Goal: Information Seeking & Learning: Learn about a topic

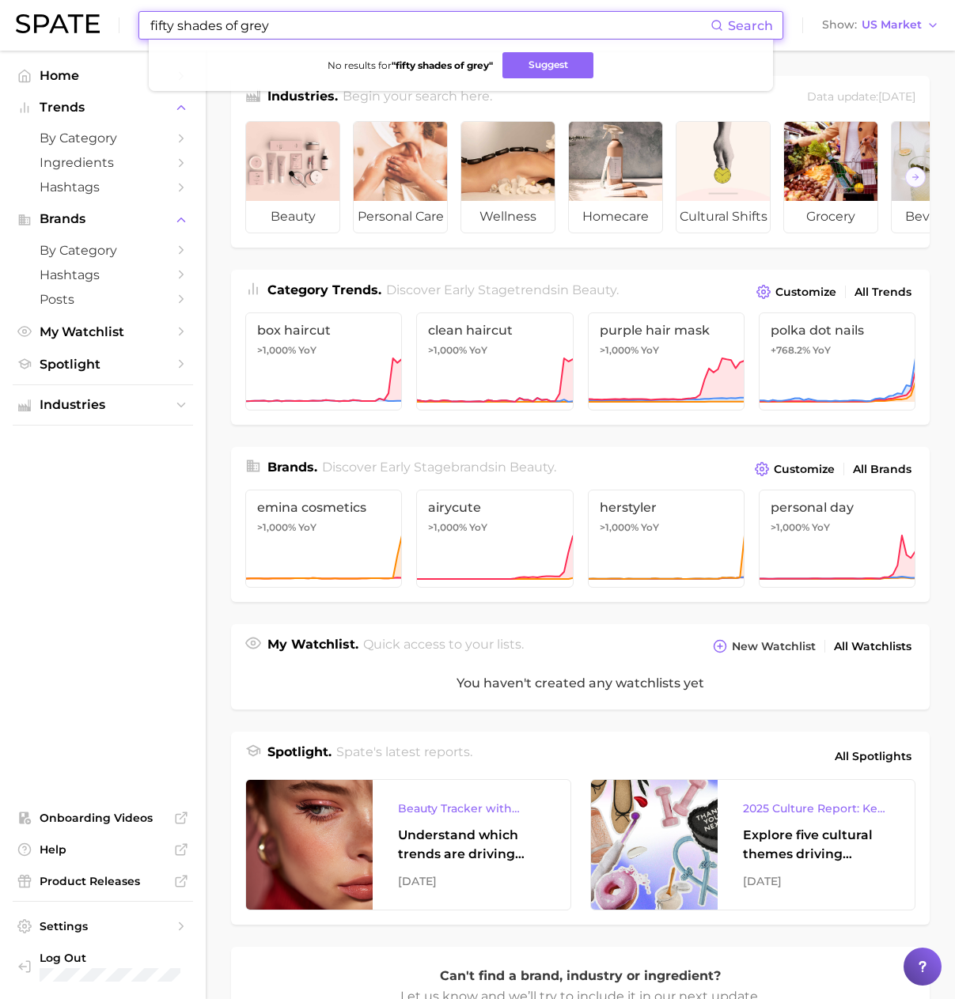
drag, startPoint x: 429, startPoint y: 25, endPoint x: 140, endPoint y: 10, distance: 289.1
click at [140, 10] on div "fifty shades of grey Search No results for " fifty shades of grey " Suggest Sho…" at bounding box center [477, 25] width 923 height 51
type input "ば"
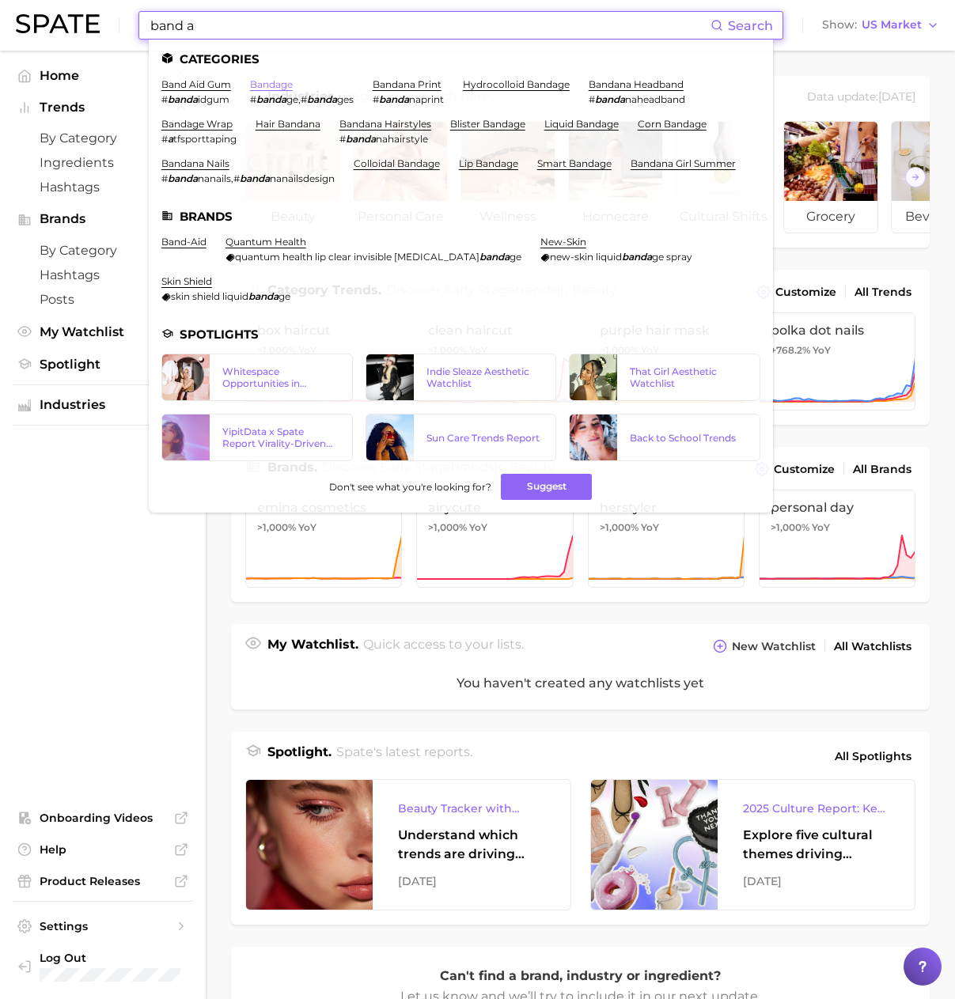
type input "band a"
click at [268, 87] on link "bandage" at bounding box center [271, 84] width 43 height 12
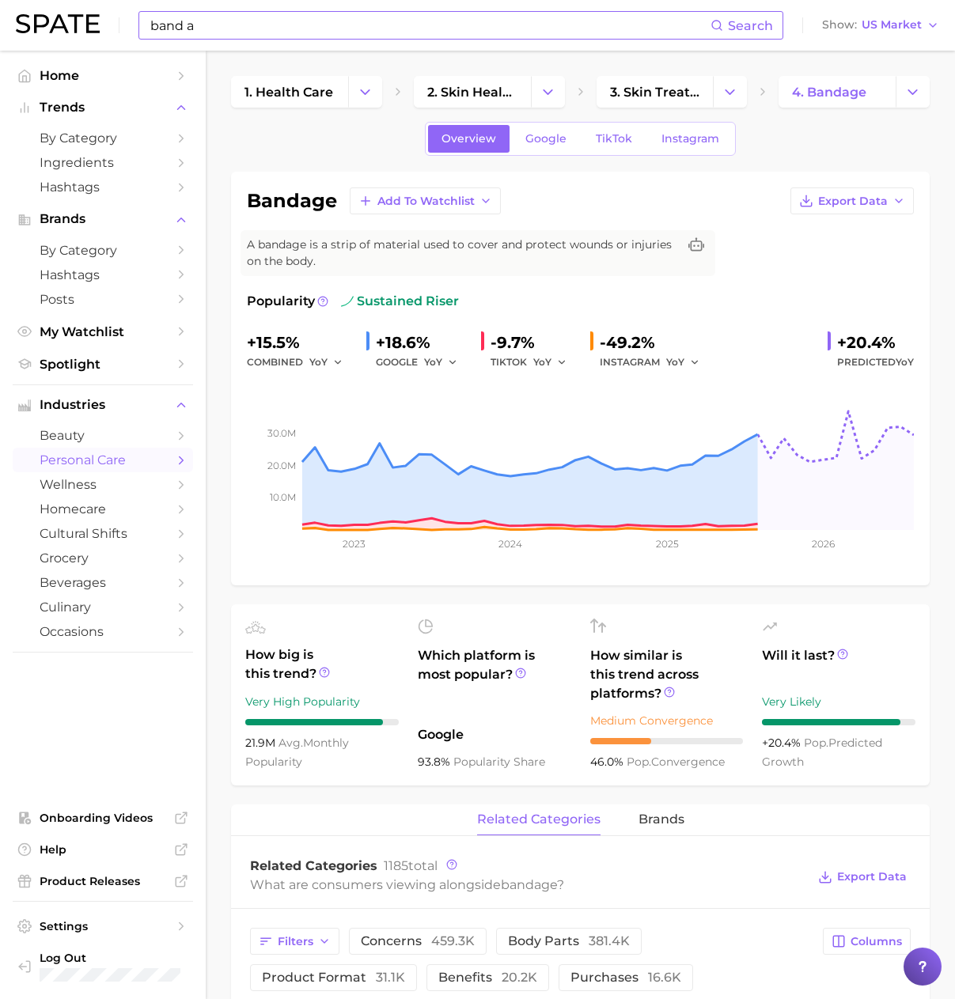
drag, startPoint x: 297, startPoint y: 21, endPoint x: 280, endPoint y: 22, distance: 17.4
click at [293, 21] on input "band a" at bounding box center [430, 25] width 562 height 27
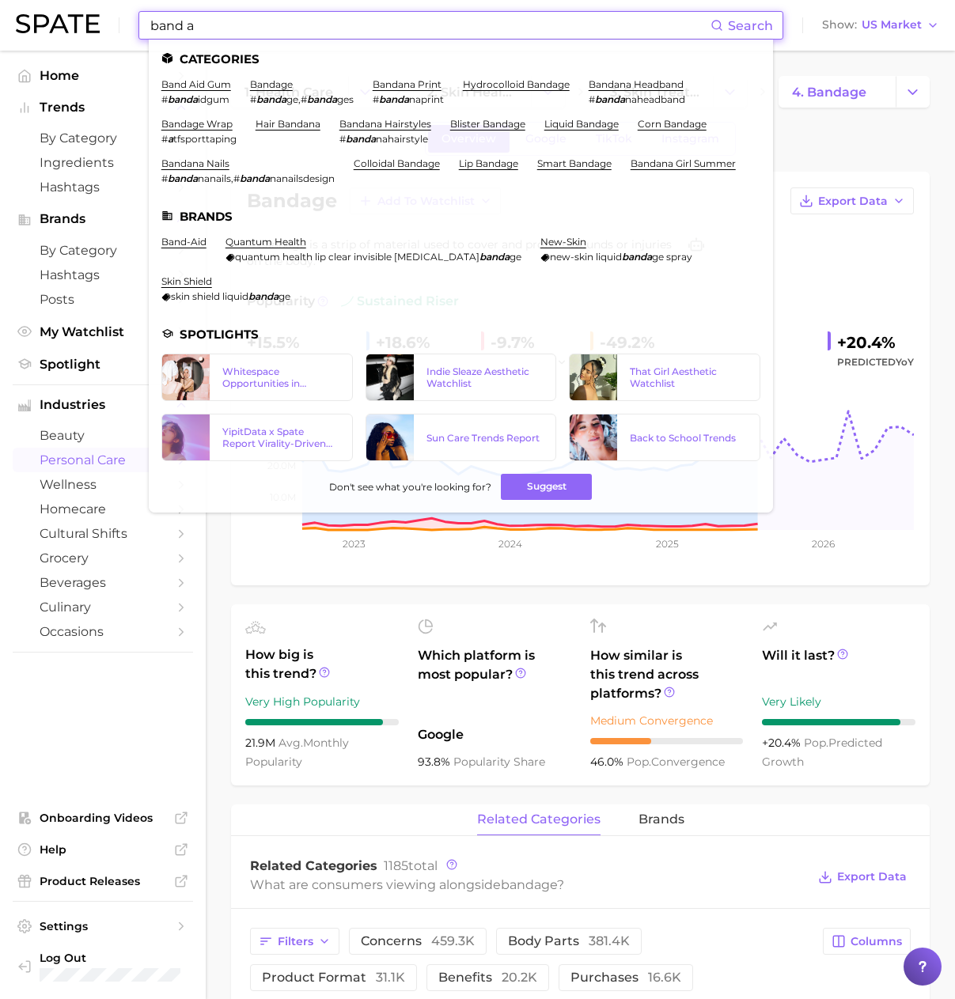
drag, startPoint x: 263, startPoint y: 23, endPoint x: 13, endPoint y: 21, distance: 250.8
click at [13, 21] on header "band a Search Categories band aid gum # banda idgum bandage # [PERSON_NAME] , #…" at bounding box center [477, 25] width 955 height 51
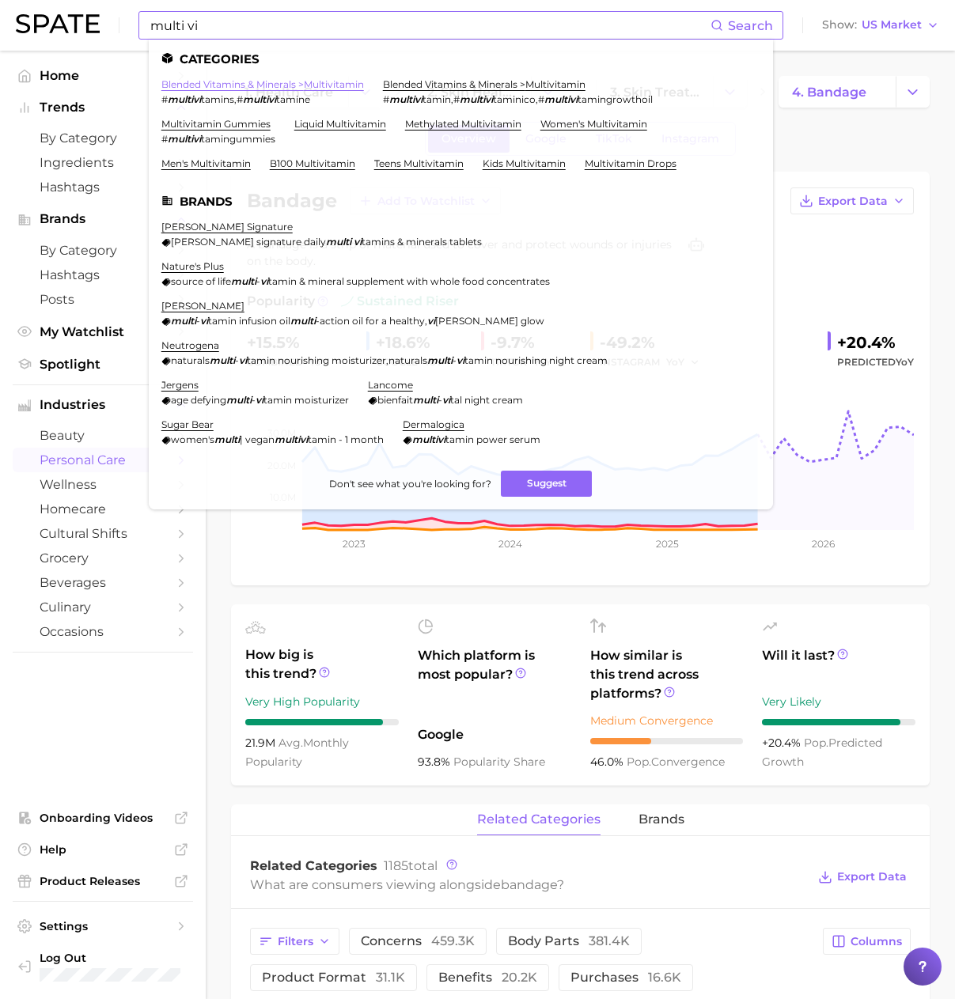
click at [259, 85] on link "blended vitamins & minerals > multivitamin" at bounding box center [262, 84] width 203 height 12
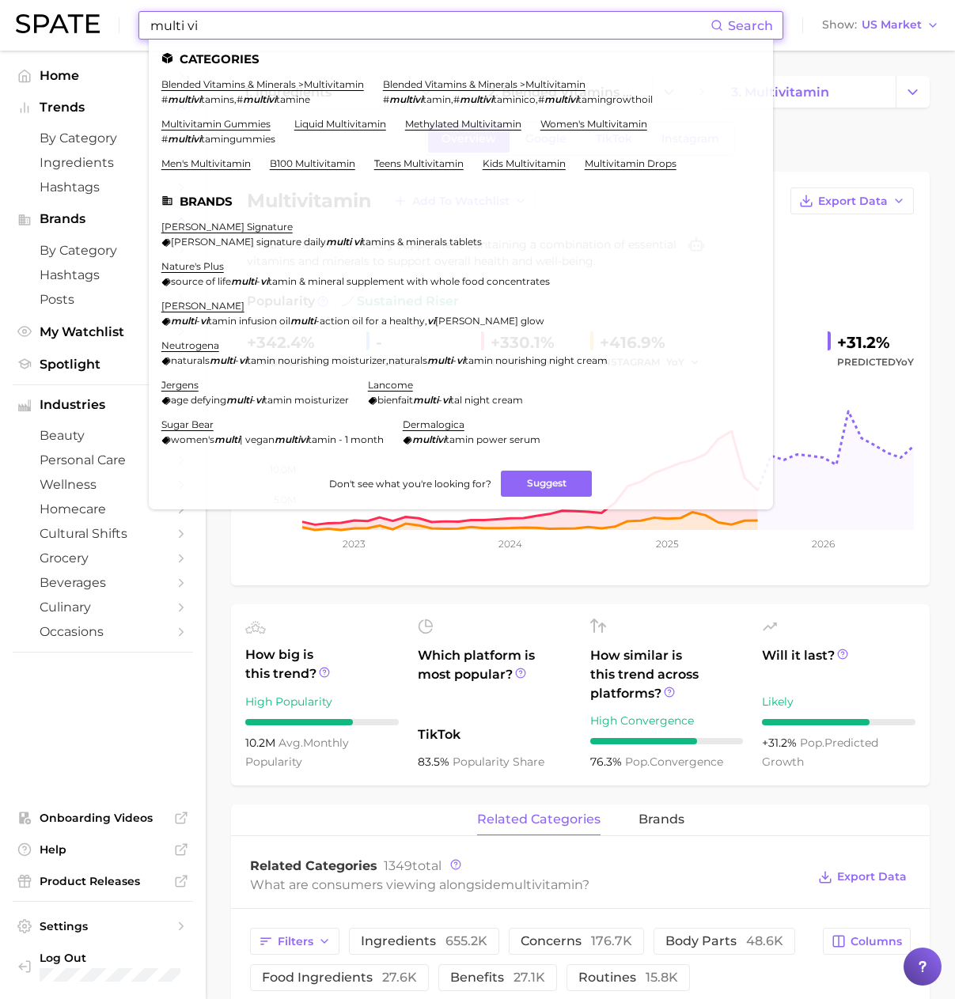
click at [205, 28] on input "multi vi" at bounding box center [430, 25] width 562 height 27
click at [422, 78] on link "blended vitamins & minerals > multivitamin" at bounding box center [484, 84] width 203 height 12
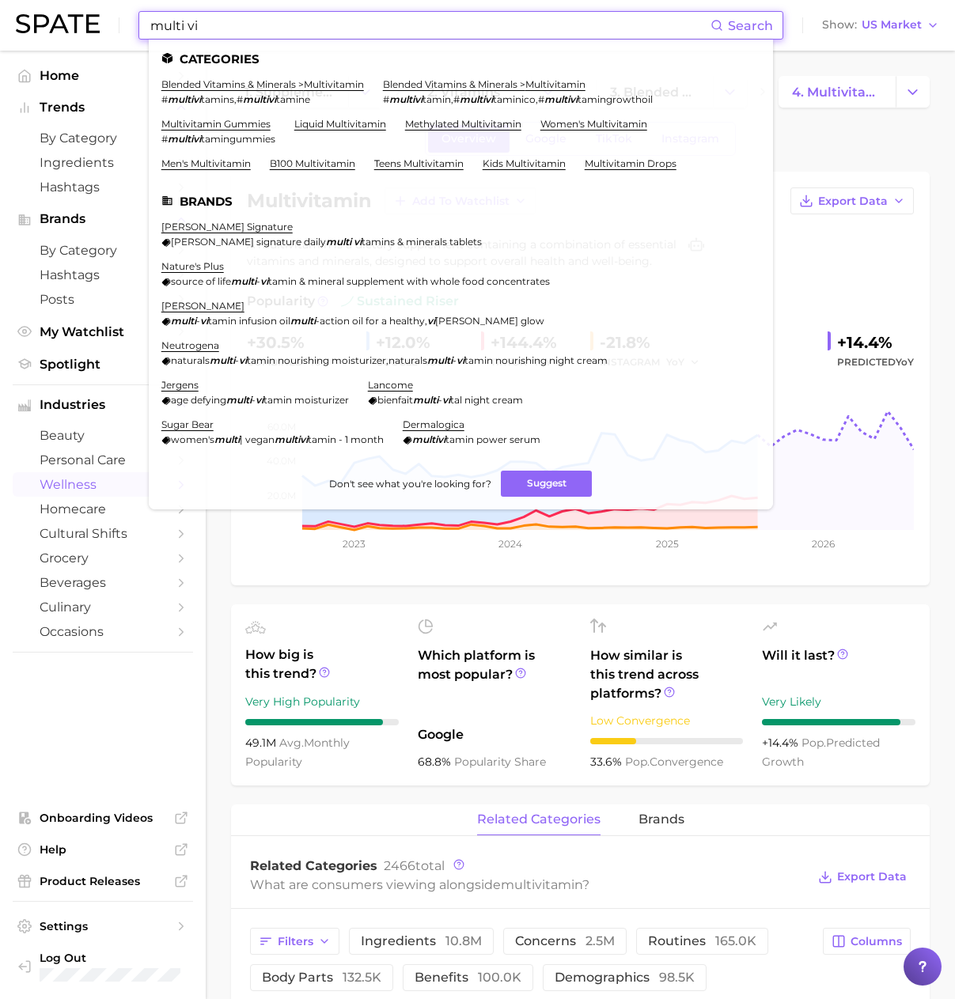
click at [247, 28] on input "multi vi" at bounding box center [430, 25] width 562 height 27
drag, startPoint x: 248, startPoint y: 28, endPoint x: 84, endPoint y: 17, distance: 164.9
click at [84, 17] on div "multi vi Search Categories blended vitamins & minerals > multivitamin # multivi…" at bounding box center [477, 25] width 923 height 51
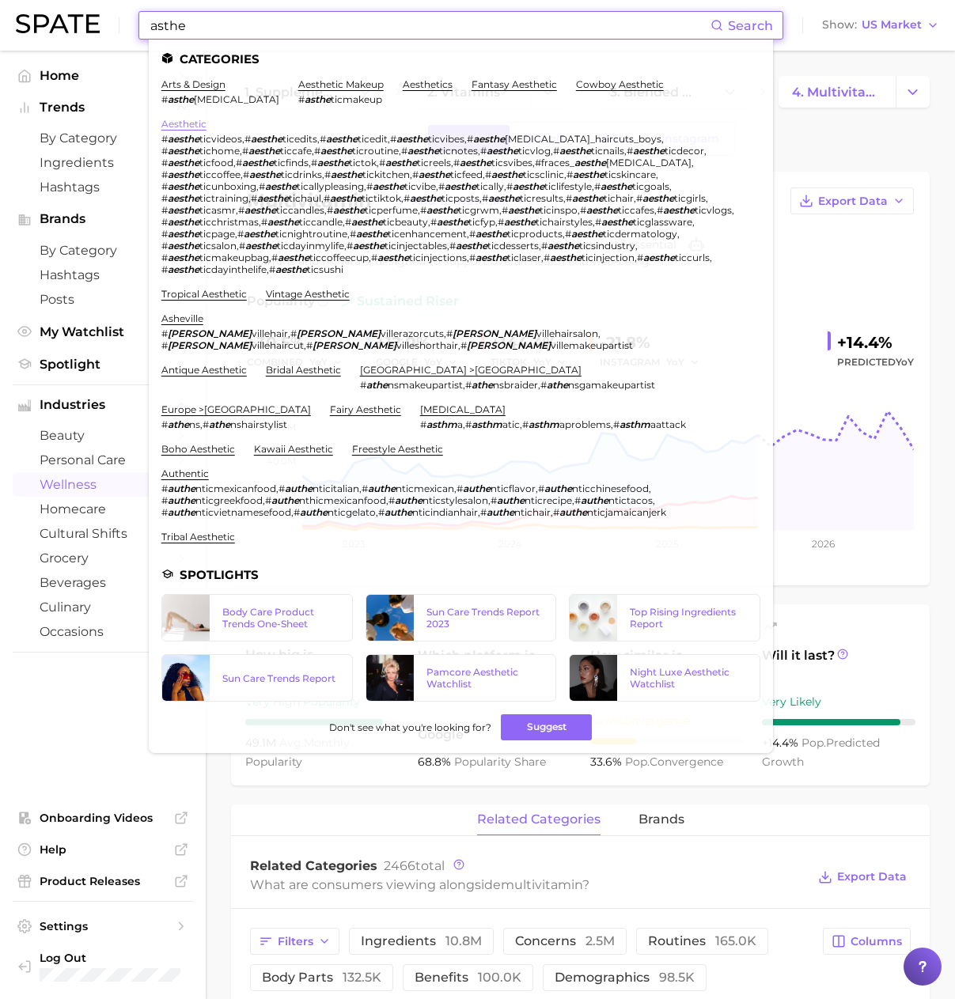
click at [195, 118] on link "aesthetic" at bounding box center [183, 124] width 45 height 12
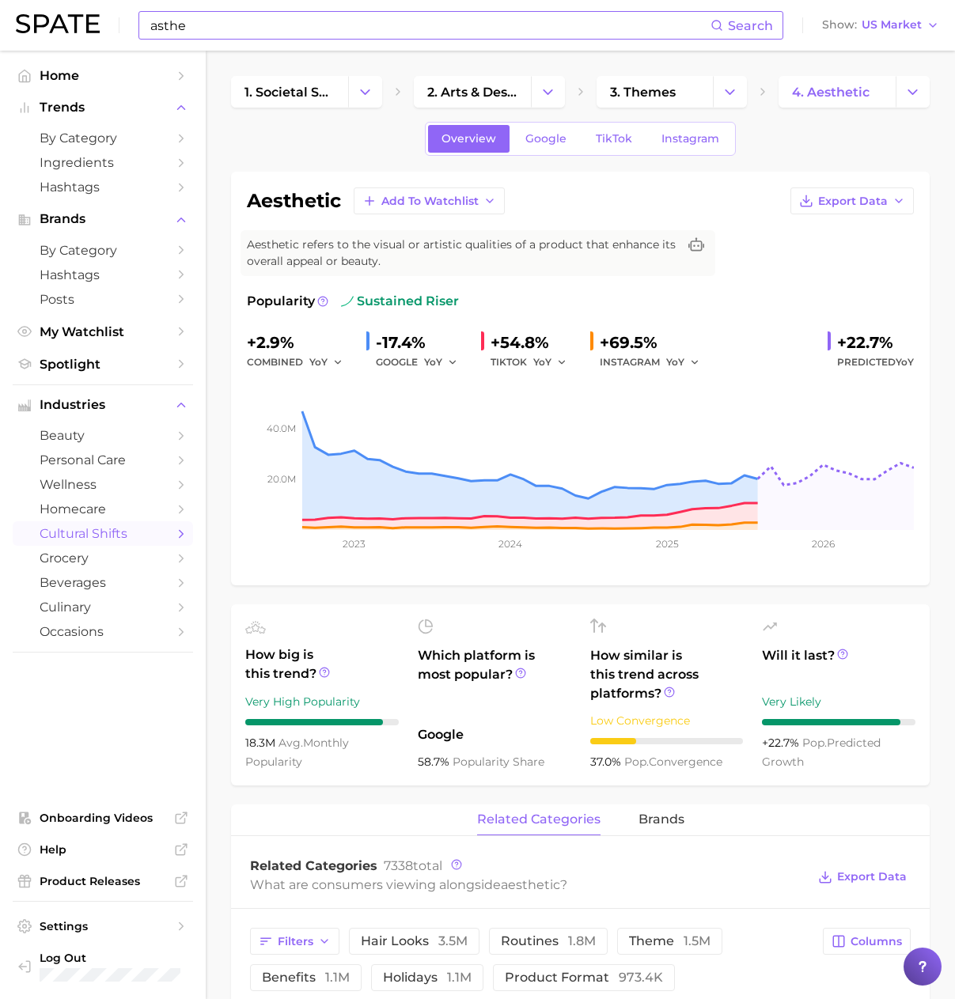
click at [320, 194] on h1 "aesthetic" at bounding box center [294, 200] width 94 height 19
click at [320, 193] on h1 "aesthetic" at bounding box center [294, 200] width 94 height 19
copy h1 "aesthetic"
click at [193, 29] on input "asthe" at bounding box center [430, 25] width 562 height 27
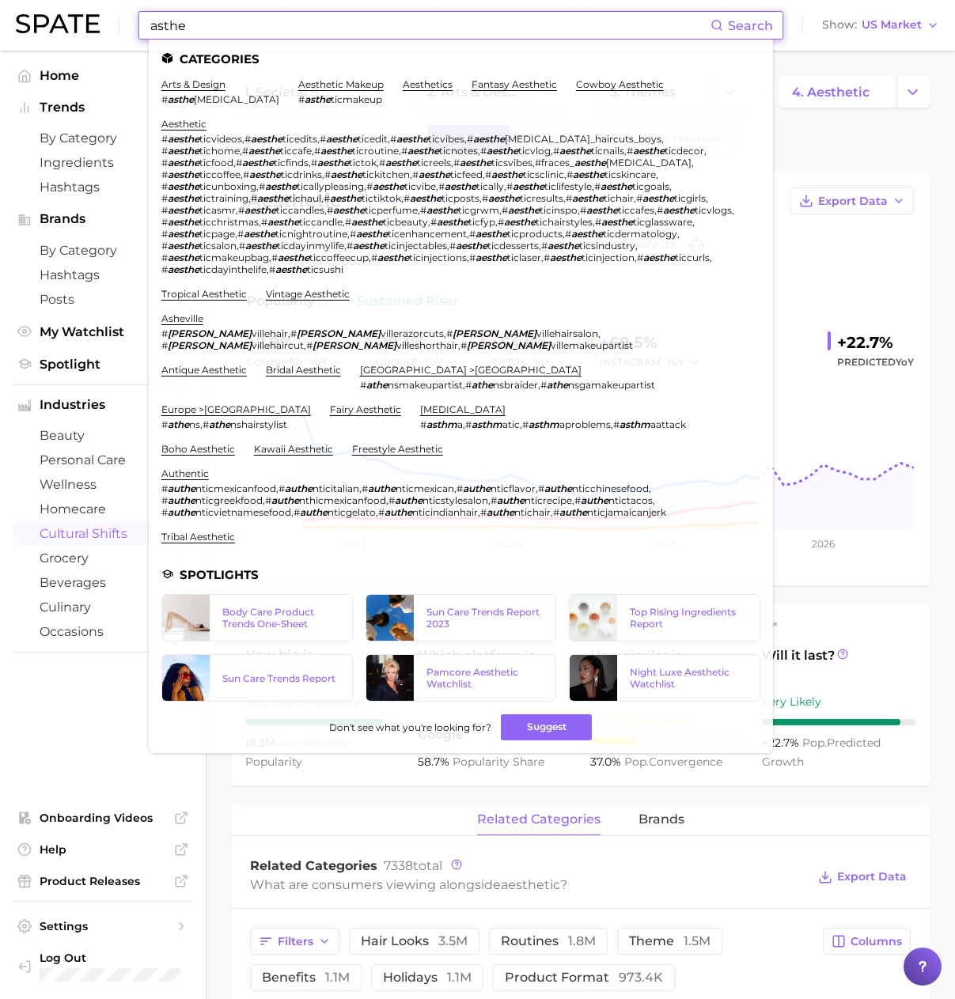
drag, startPoint x: 200, startPoint y: 25, endPoint x: 101, endPoint y: 12, distance: 99.7
click at [100, 12] on div "asthe Search Categories arts & design # asthe [MEDICAL_DATA] aesthetic makeup #…" at bounding box center [477, 25] width 923 height 51
paste input "esthetic"
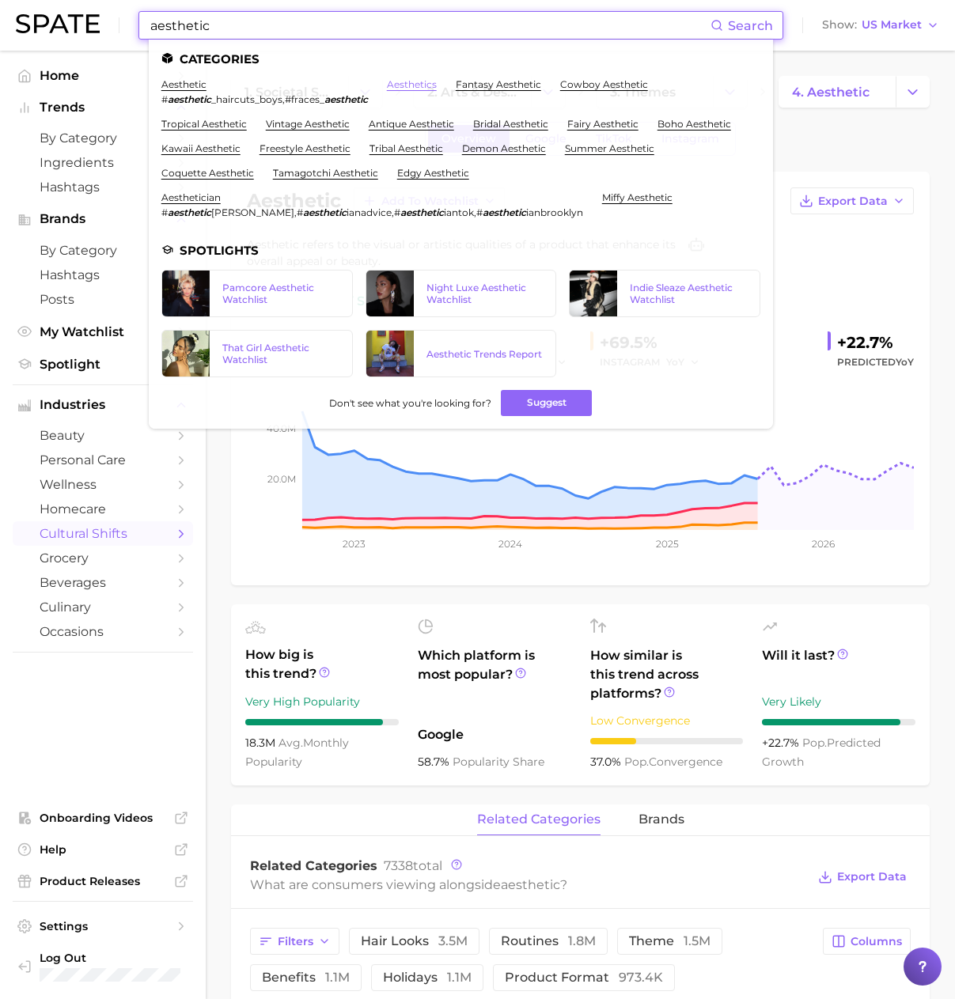
type input "aesthetic"
click at [426, 79] on link "aesthetics" at bounding box center [412, 84] width 50 height 12
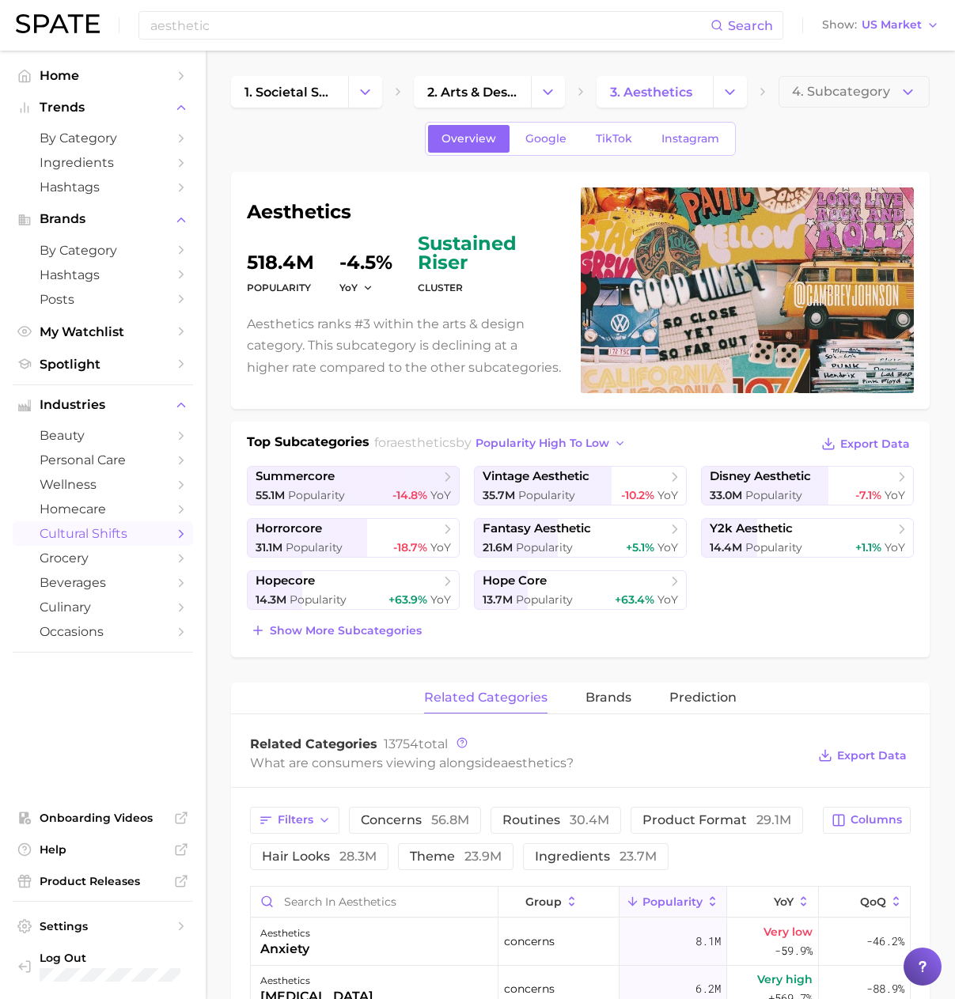
click at [305, 213] on h1 "aesthetics" at bounding box center [404, 212] width 315 height 19
copy h1 "aesthetics"
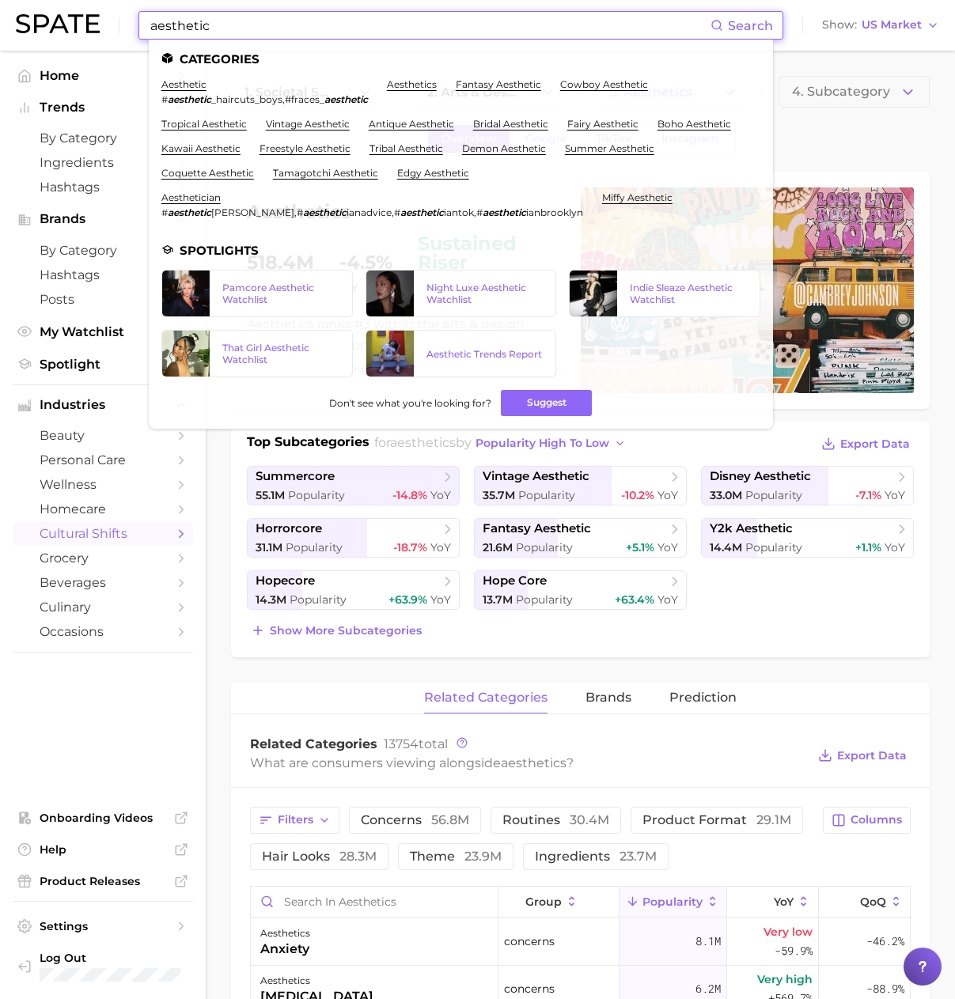
drag, startPoint x: 327, startPoint y: 21, endPoint x: 102, endPoint y: 16, distance: 224.7
click at [89, 17] on div "aesthetic Search Categories aesthetic # aesthetic _haircuts_boys , #fraces_ aes…" at bounding box center [477, 25] width 923 height 51
paste input "latex"
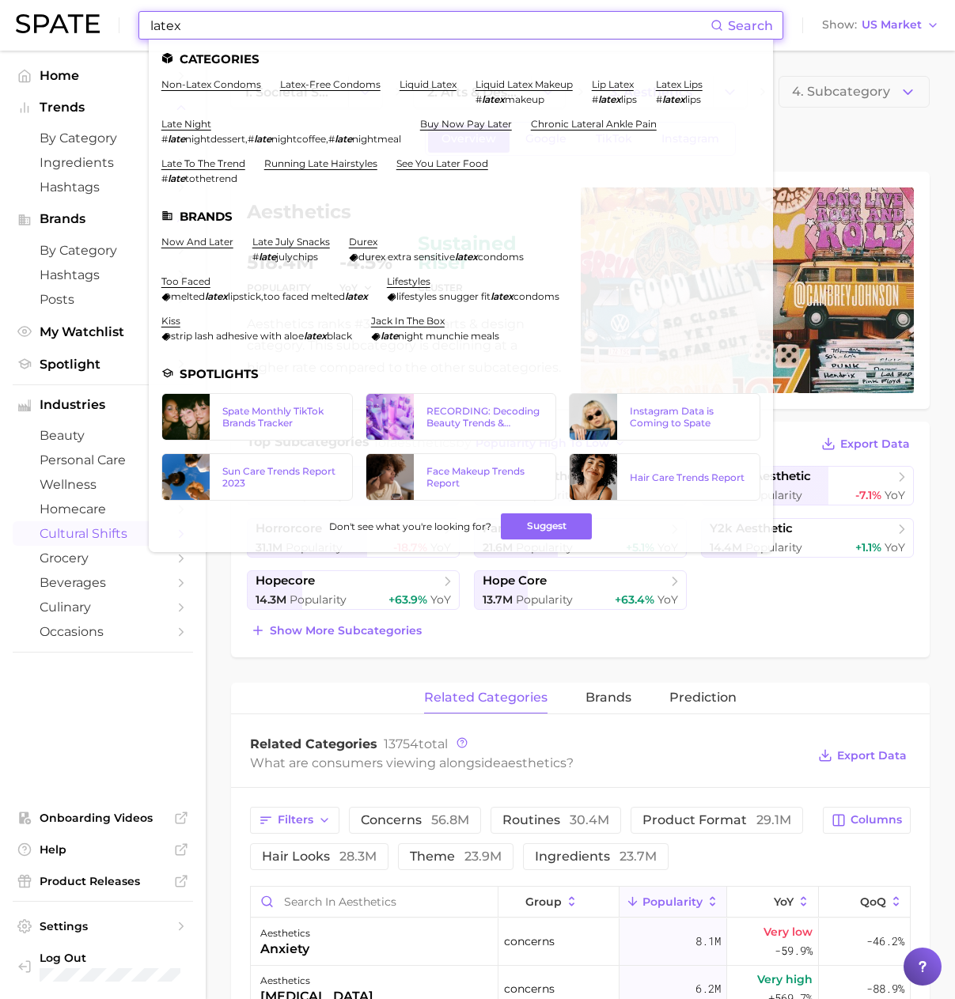
drag, startPoint x: 308, startPoint y: 28, endPoint x: 107, endPoint y: 26, distance: 201.0
click at [107, 26] on div "latex Search Categories non-latex condoms latex-free condoms liquid latex liqui…" at bounding box center [477, 25] width 923 height 51
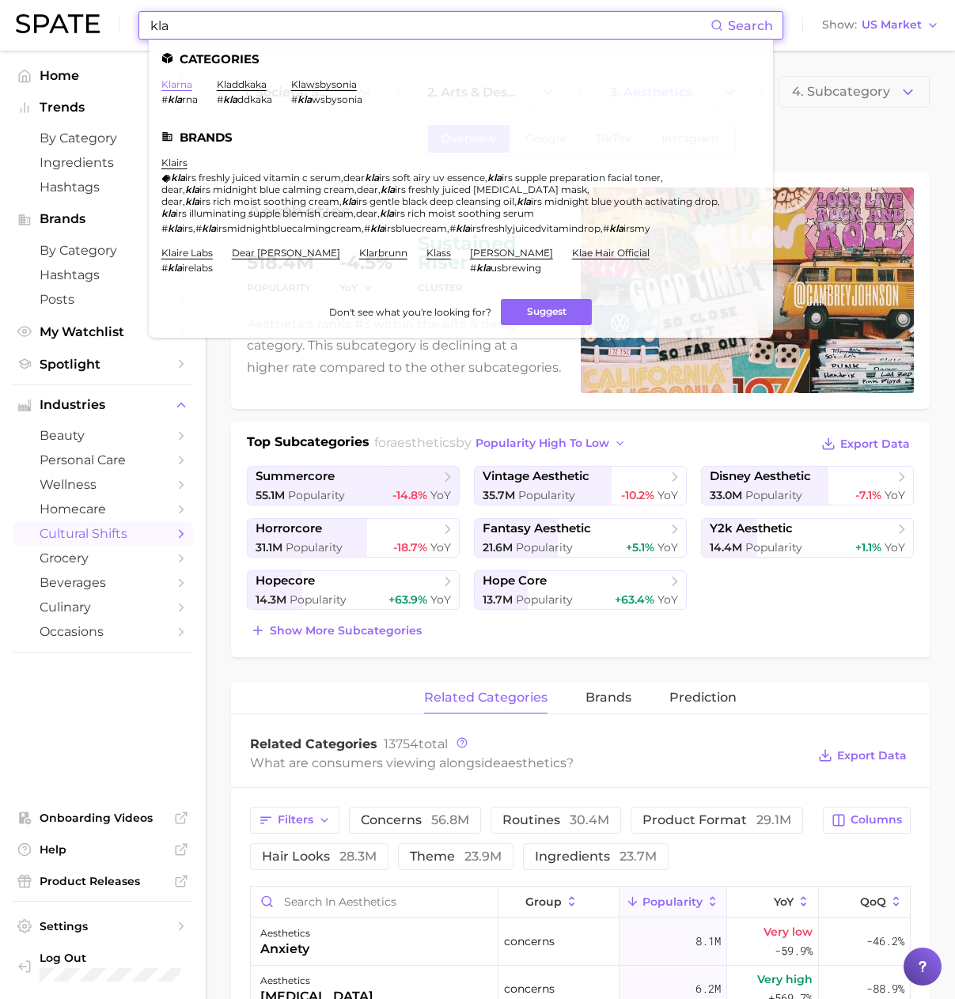
type input "kla"
click at [188, 82] on link "klarna" at bounding box center [176, 84] width 31 height 12
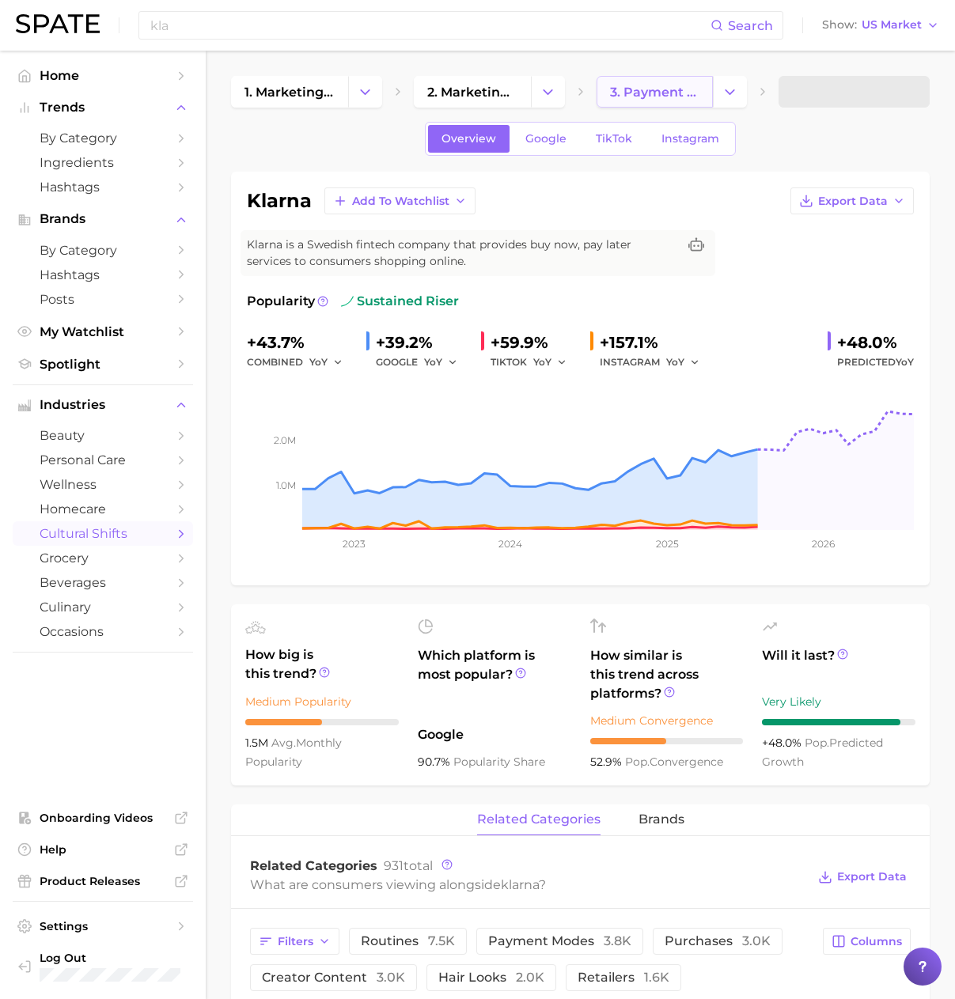
click at [675, 99] on span "3. payment modes" at bounding box center [655, 92] width 90 height 15
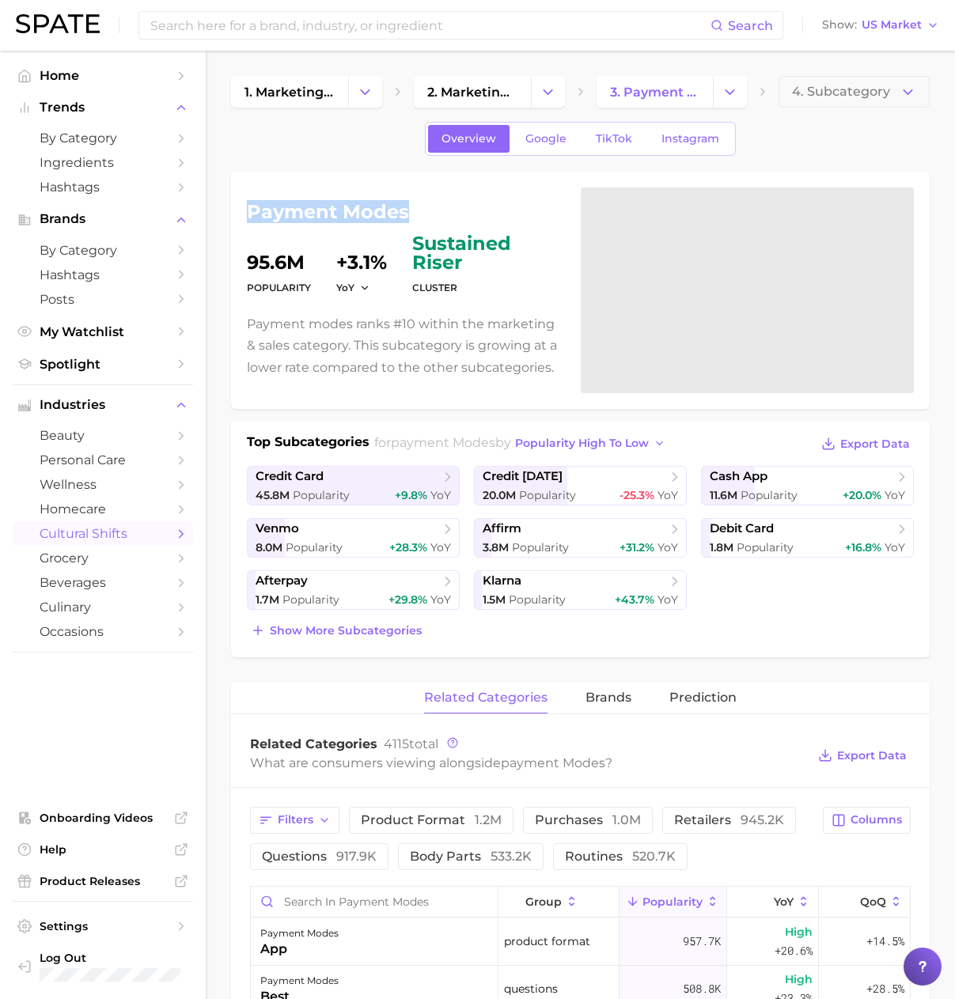
drag, startPoint x: 252, startPoint y: 212, endPoint x: 408, endPoint y: 215, distance: 156.7
click at [408, 215] on h1 "payment modes" at bounding box center [404, 212] width 315 height 19
copy h1 "payment modes"
click at [389, 26] on input at bounding box center [430, 25] width 562 height 27
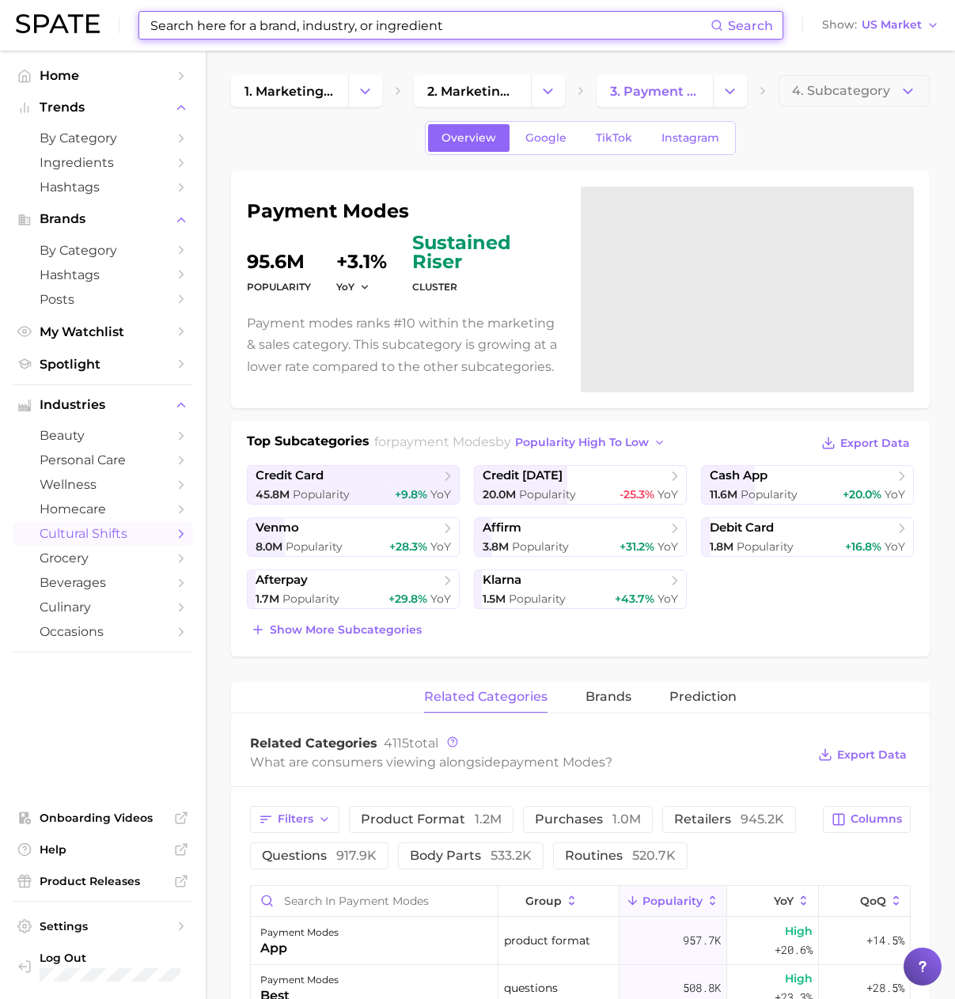
paste input "halo halo"
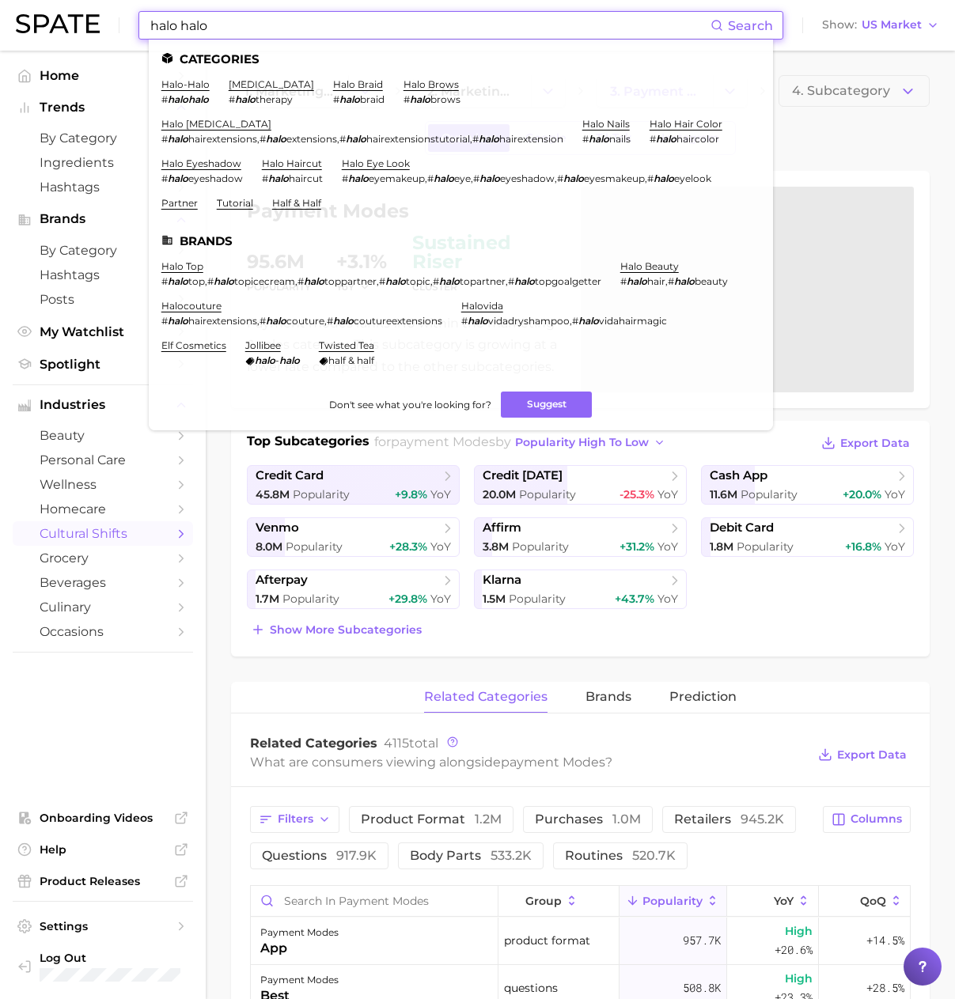
type input "halo halo"
